Goal: Task Accomplishment & Management: Manage account settings

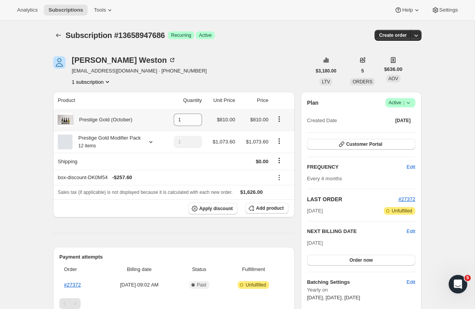
click at [274, 118] on button "Product actions" at bounding box center [279, 119] width 12 height 9
click at [275, 138] on span "Remove" at bounding box center [274, 135] width 19 height 6
type input "0"
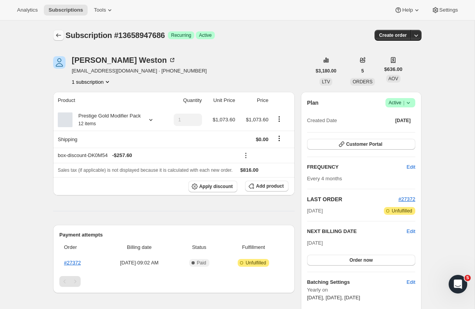
click at [60, 35] on icon "Subscriptions" at bounding box center [59, 35] width 8 height 8
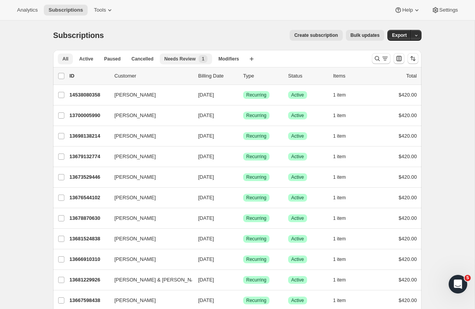
click at [178, 59] on span "Needs Review" at bounding box center [180, 59] width 31 height 6
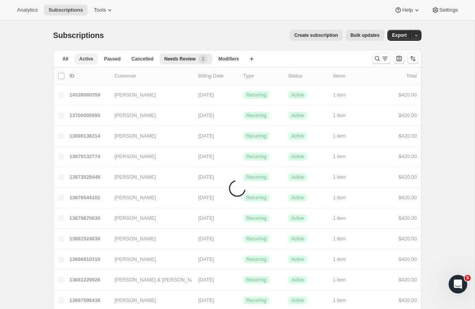
click at [87, 57] on span "Active" at bounding box center [86, 59] width 14 height 6
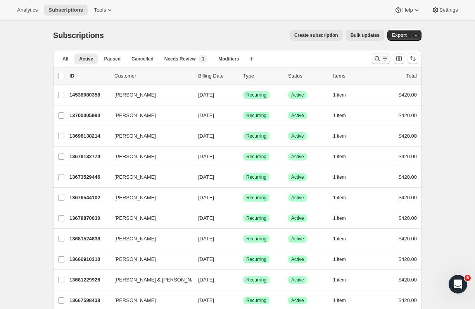
click at [383, 60] on icon "Search and filter results" at bounding box center [386, 59] width 8 height 8
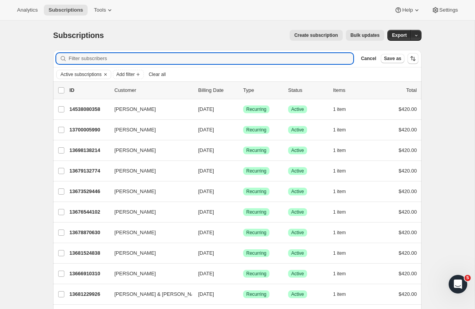
paste input "[PERSON_NAME]"
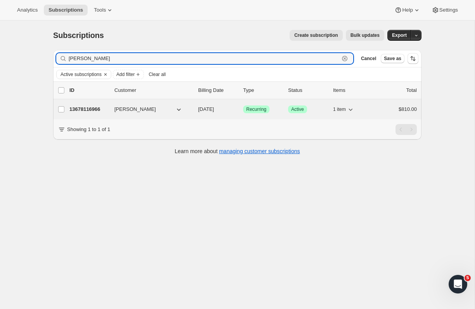
type input "[PERSON_NAME]"
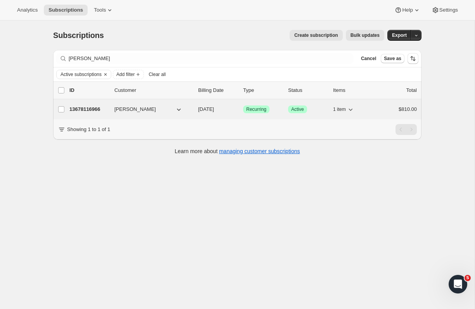
click at [83, 111] on p "13678116966" at bounding box center [88, 110] width 39 height 8
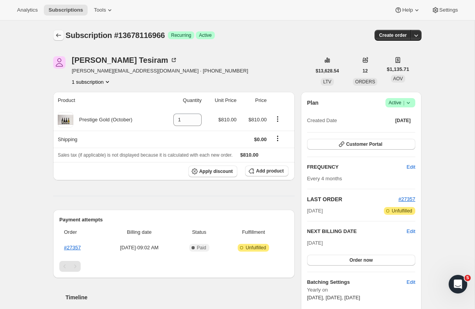
click at [62, 34] on icon "Subscriptions" at bounding box center [59, 35] width 8 height 8
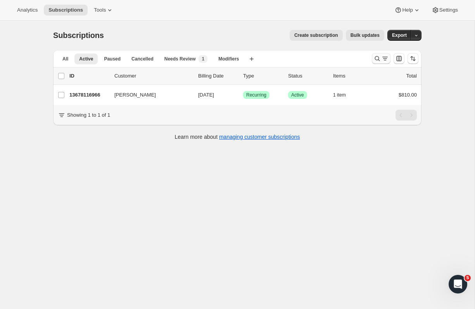
click at [381, 59] on icon "Search and filter results" at bounding box center [378, 59] width 8 height 8
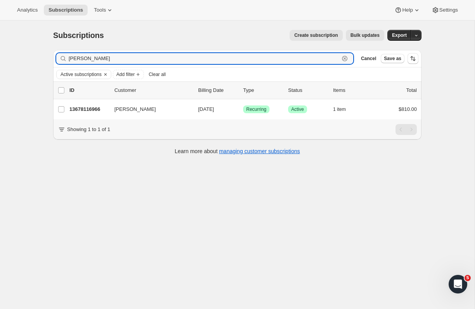
drag, startPoint x: 107, startPoint y: 61, endPoint x: 33, endPoint y: 61, distance: 73.7
click at [33, 61] on div "Subscriptions. This page is ready Subscriptions Create subscription Bulk update…" at bounding box center [237, 175] width 475 height 309
paste input "[PERSON_NAME]"
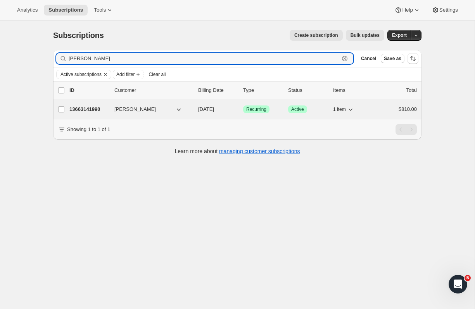
type input "[PERSON_NAME]"
click at [81, 109] on p "13663141990" at bounding box center [88, 110] width 39 height 8
